Goal: Information Seeking & Learning: Learn about a topic

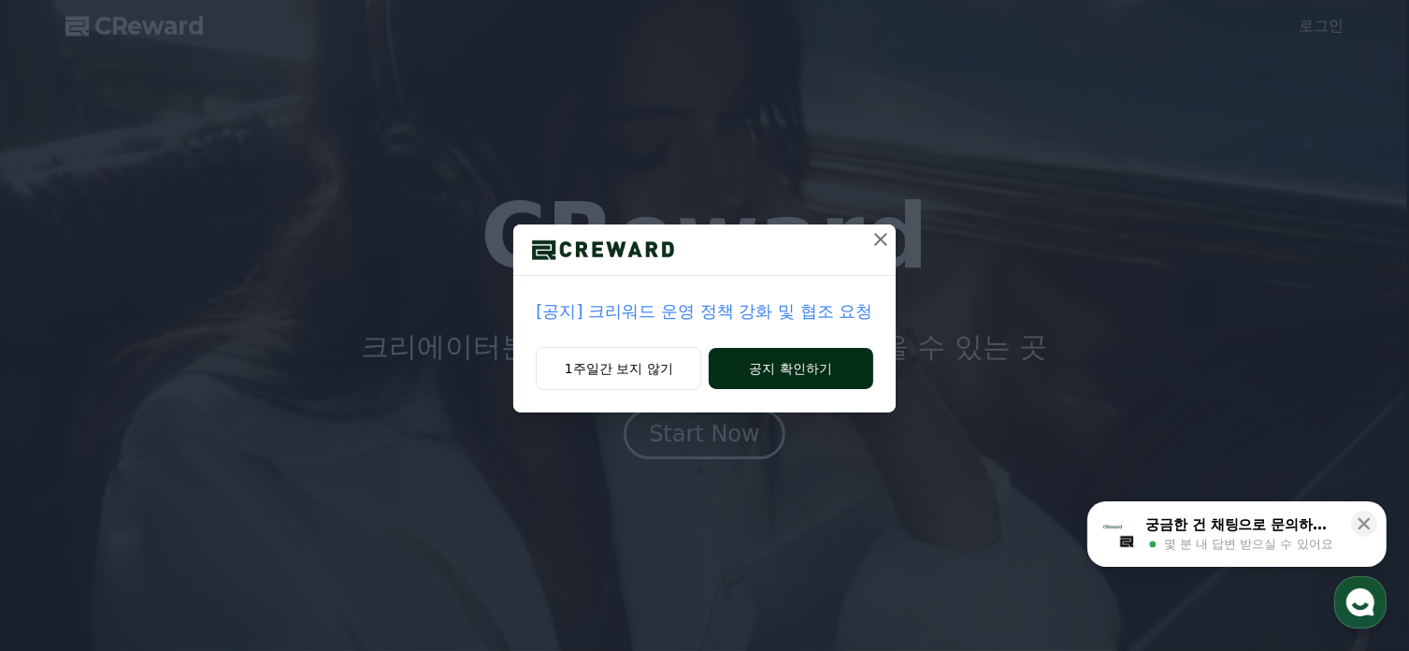
click at [767, 367] on button "공지 확인하기" at bounding box center [791, 368] width 164 height 41
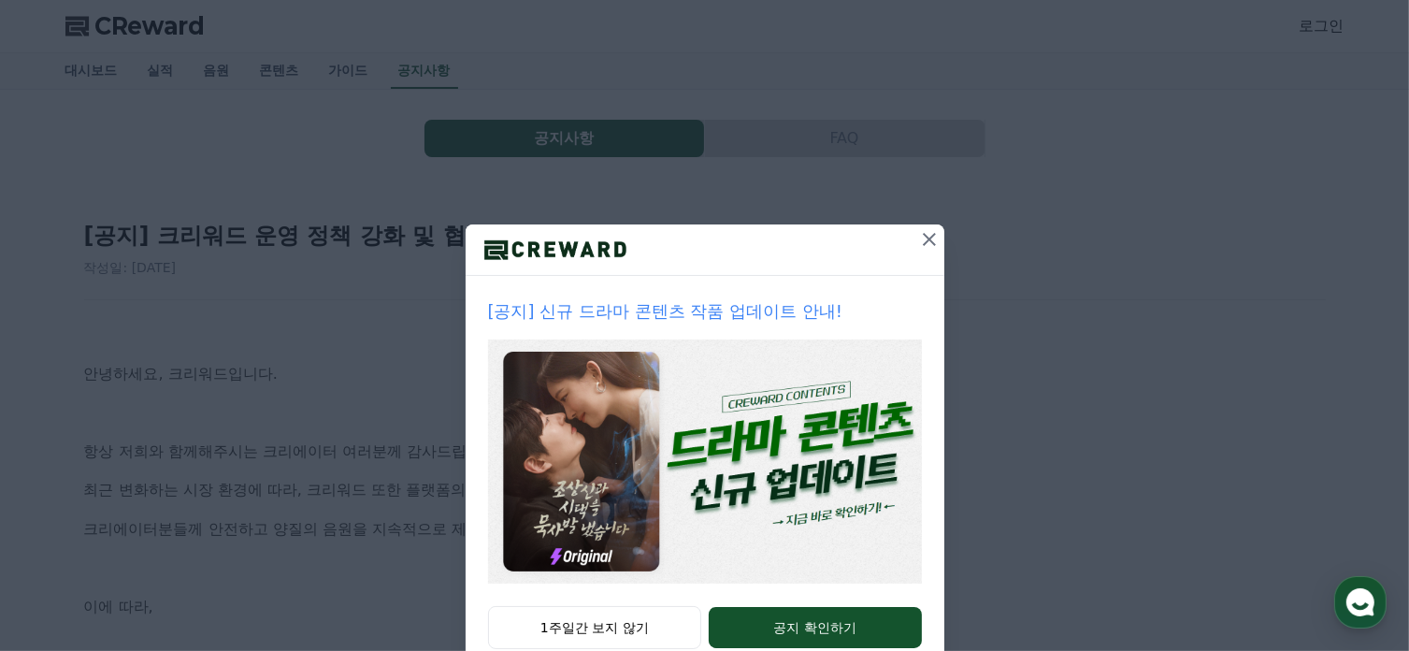
click at [923, 238] on icon at bounding box center [929, 239] width 13 height 13
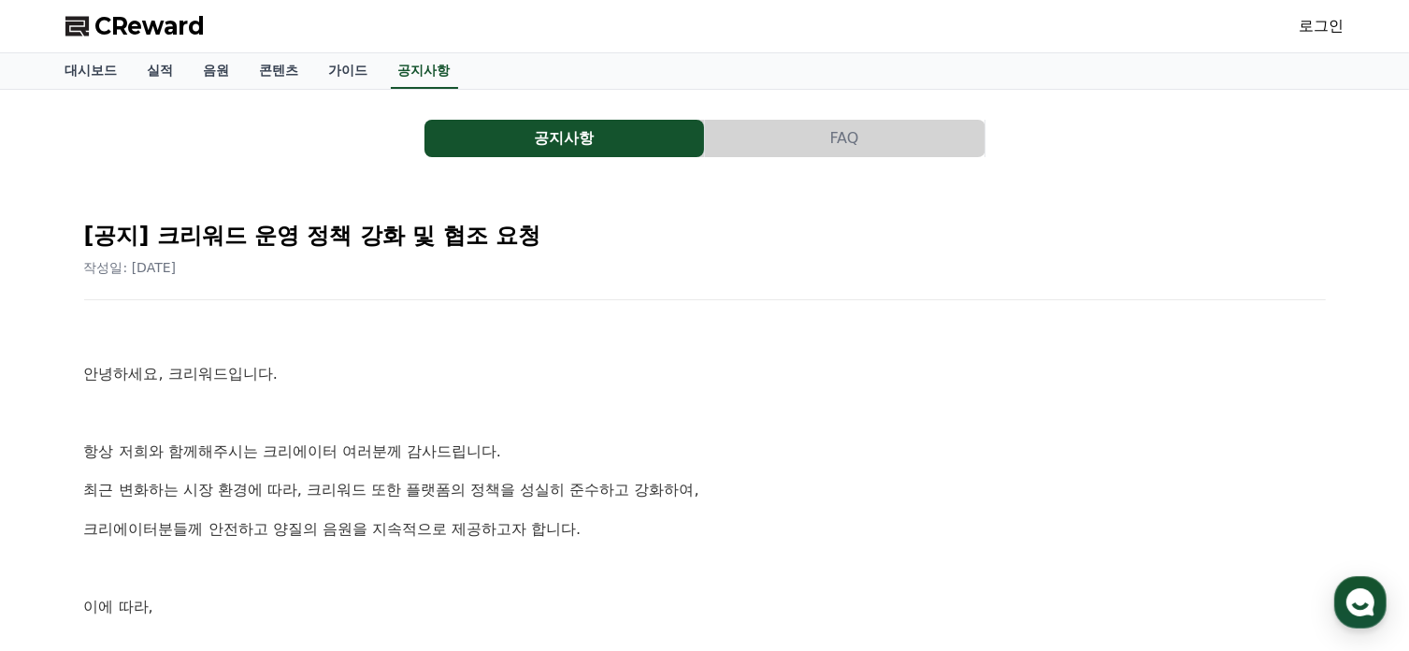
drag, startPoint x: 920, startPoint y: 238, endPoint x: 866, endPoint y: 324, distance: 101.7
click at [866, 324] on p at bounding box center [705, 335] width 1242 height 24
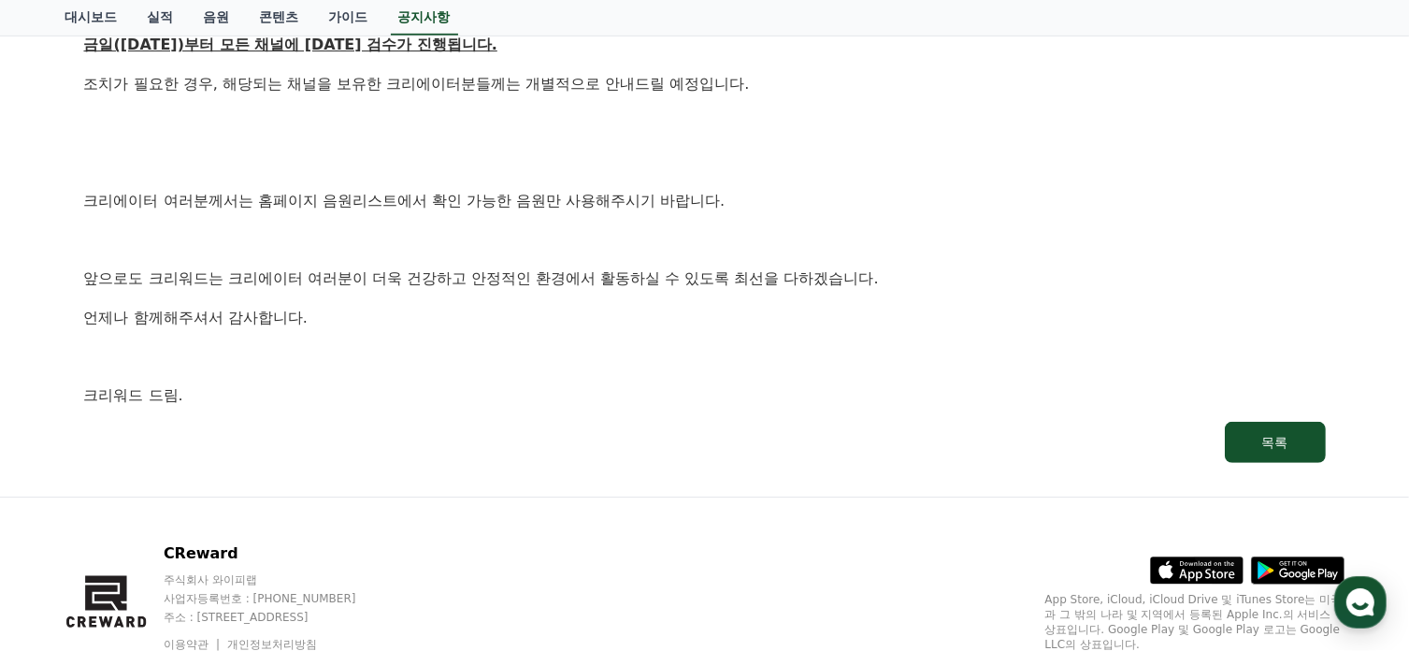
scroll to position [1184, 0]
